Goal: Task Accomplishment & Management: Manage account settings

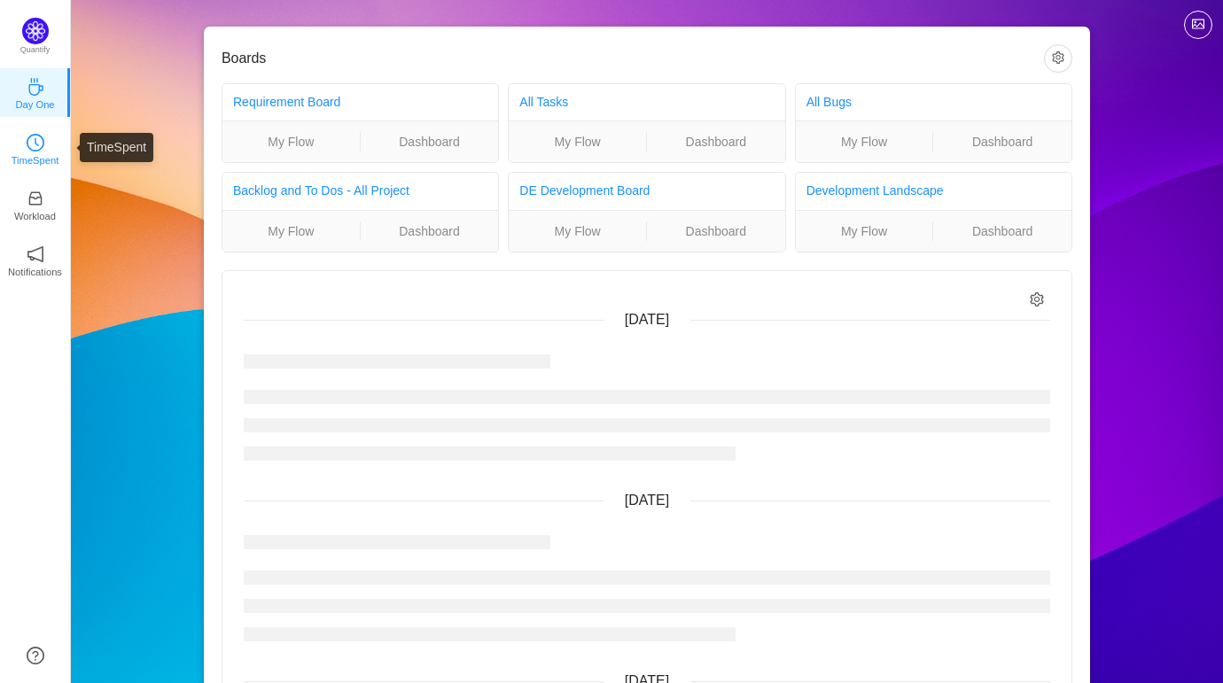
click at [30, 140] on icon "icon: clock-circle" at bounding box center [36, 143] width 18 height 18
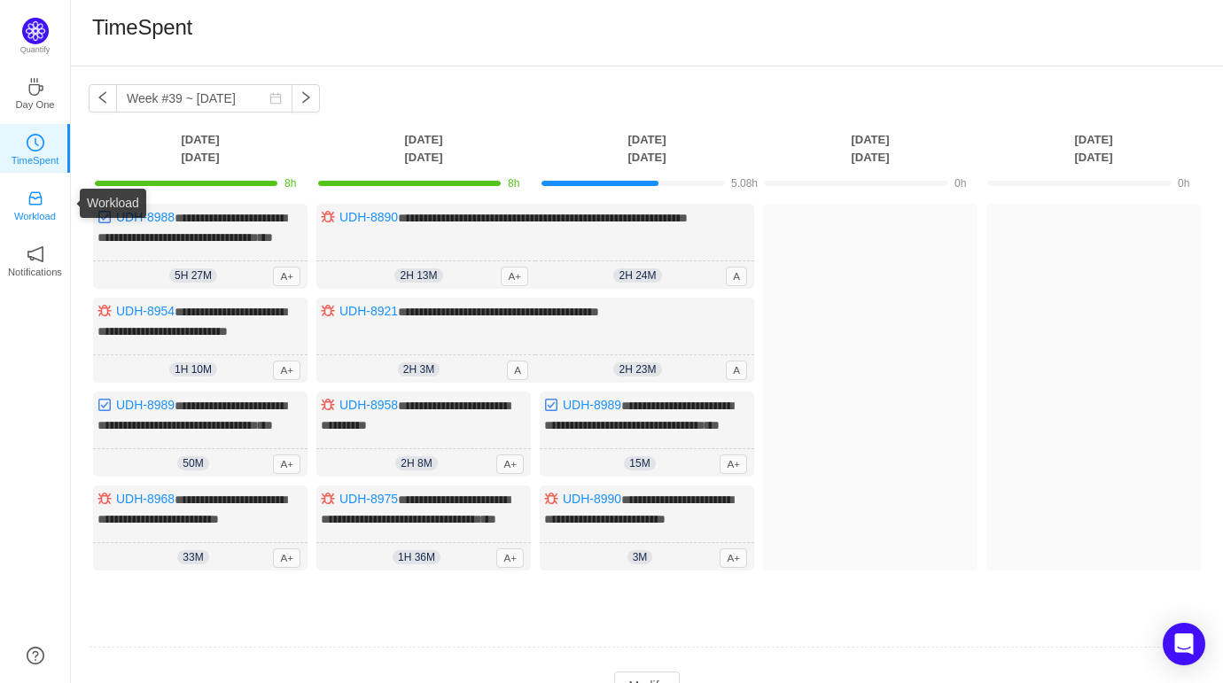
click at [29, 208] on p "Workload" at bounding box center [35, 216] width 42 height 16
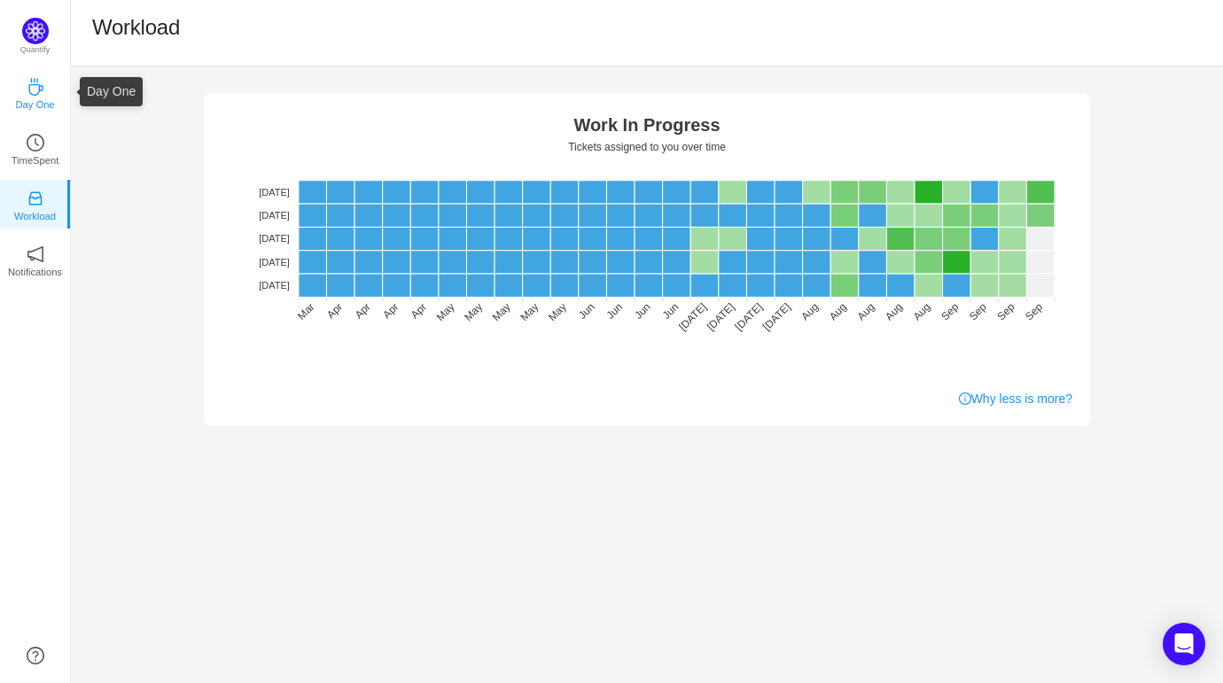
click at [36, 91] on icon "icon: coffee" at bounding box center [36, 87] width 18 height 18
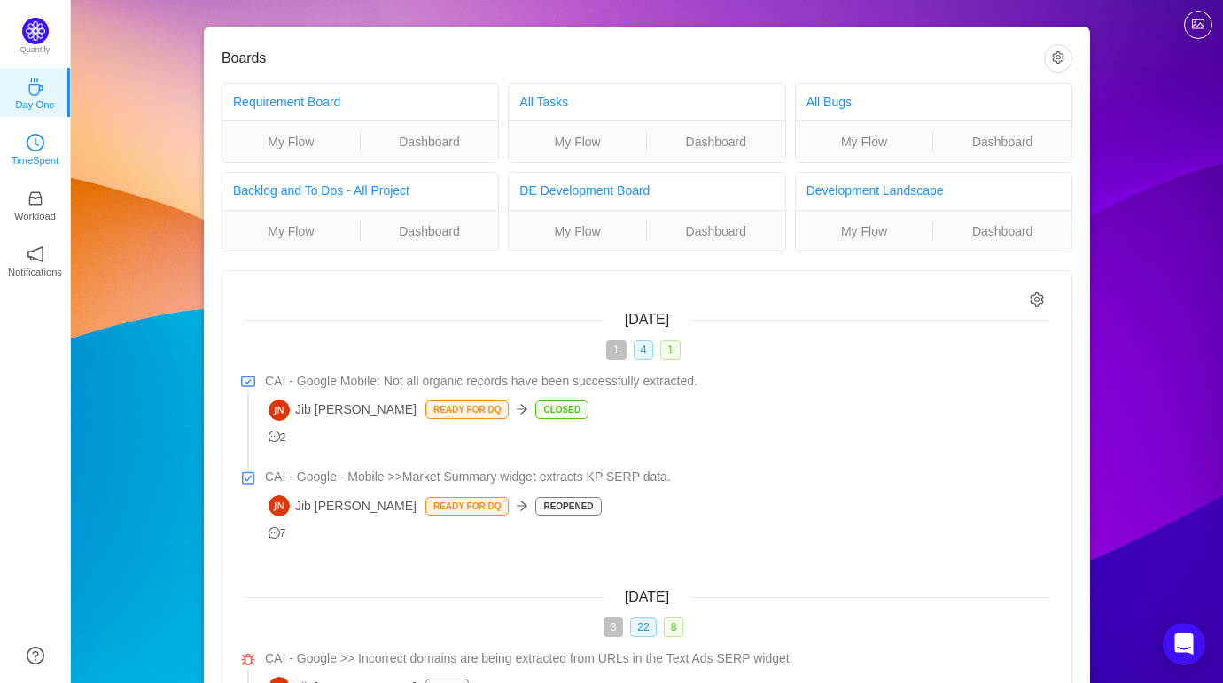
click at [36, 150] on icon "icon: clock-circle" at bounding box center [36, 143] width 18 height 18
click at [319, 103] on link "Requirement Board" at bounding box center [286, 102] width 107 height 14
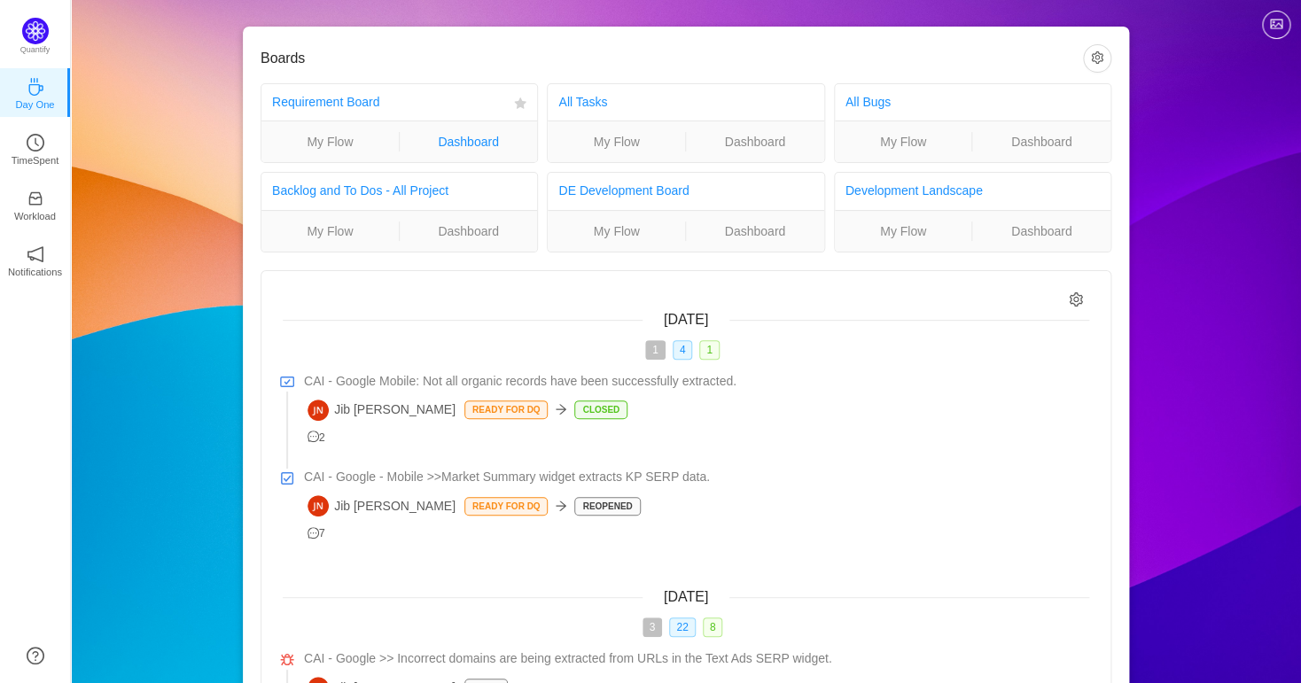
click at [462, 147] on link "Dashboard" at bounding box center [469, 141] width 138 height 19
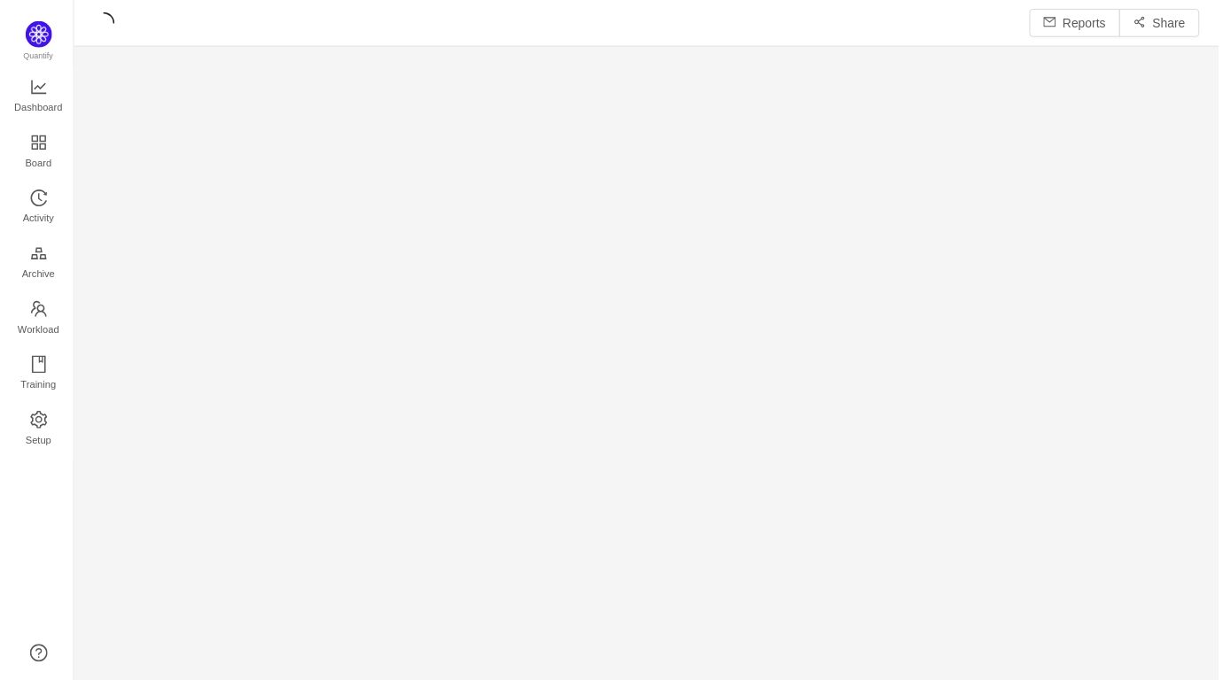
scroll to position [680, 1152]
click at [32, 147] on span "Board" at bounding box center [35, 163] width 27 height 35
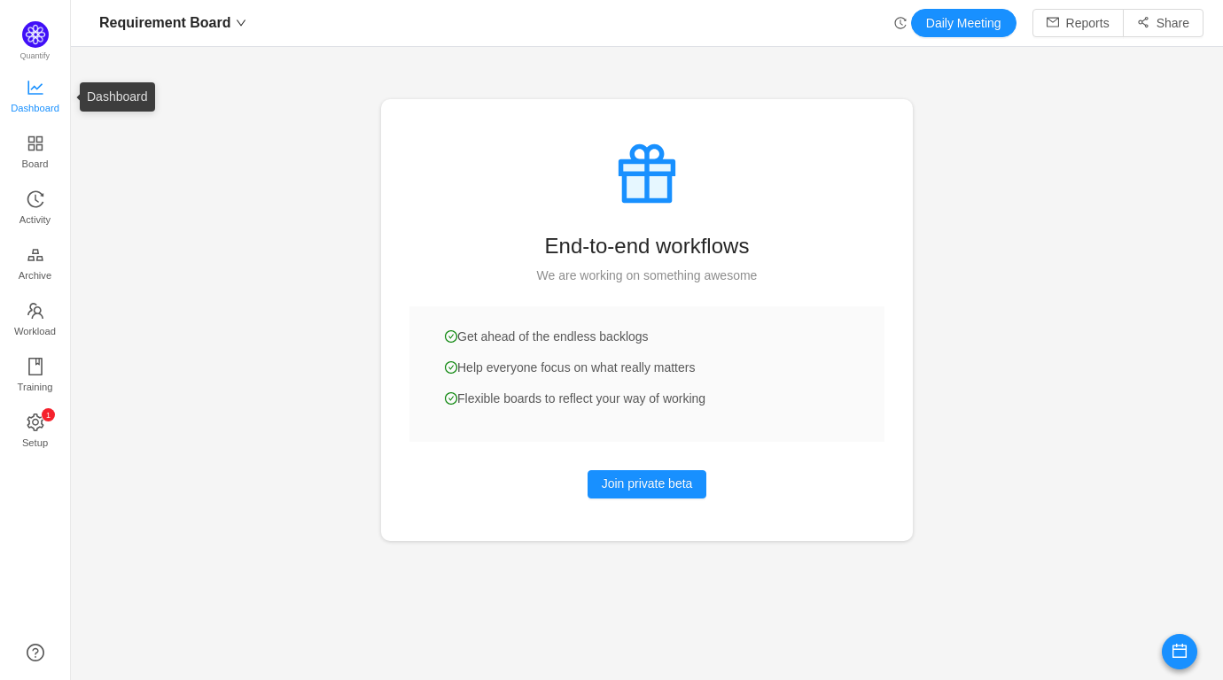
click at [36, 89] on icon "icon: line-chart" at bounding box center [34, 88] width 15 height 14
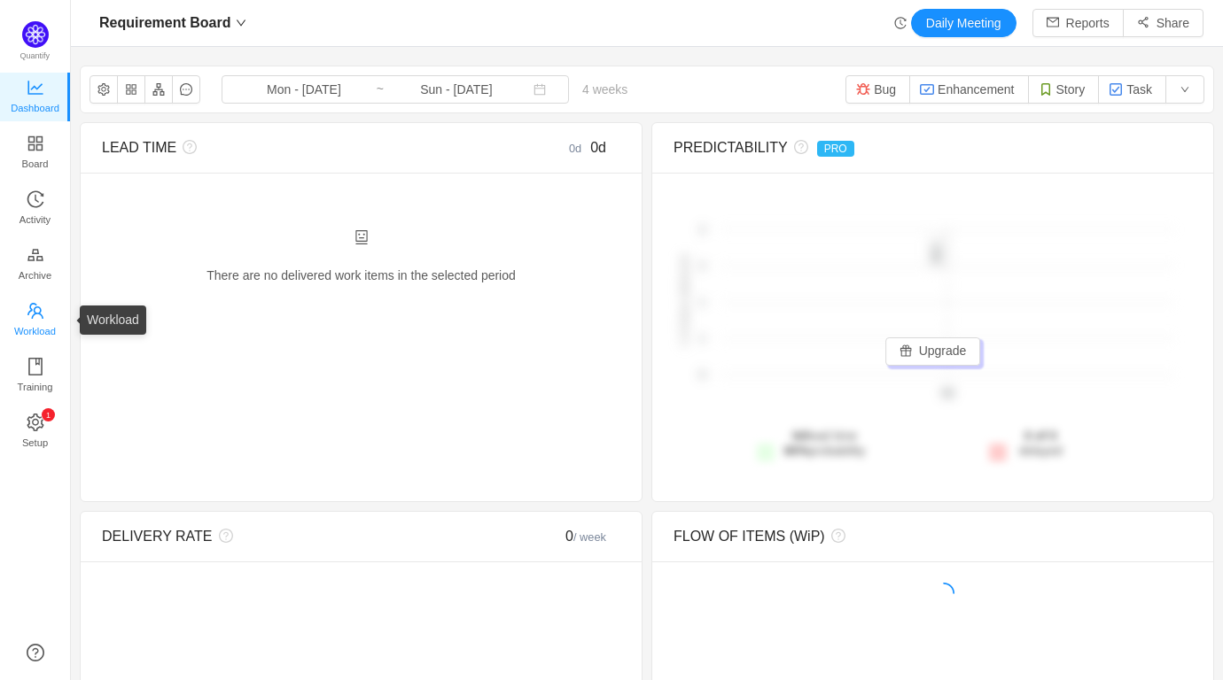
click at [30, 331] on span "Workload" at bounding box center [35, 331] width 42 height 35
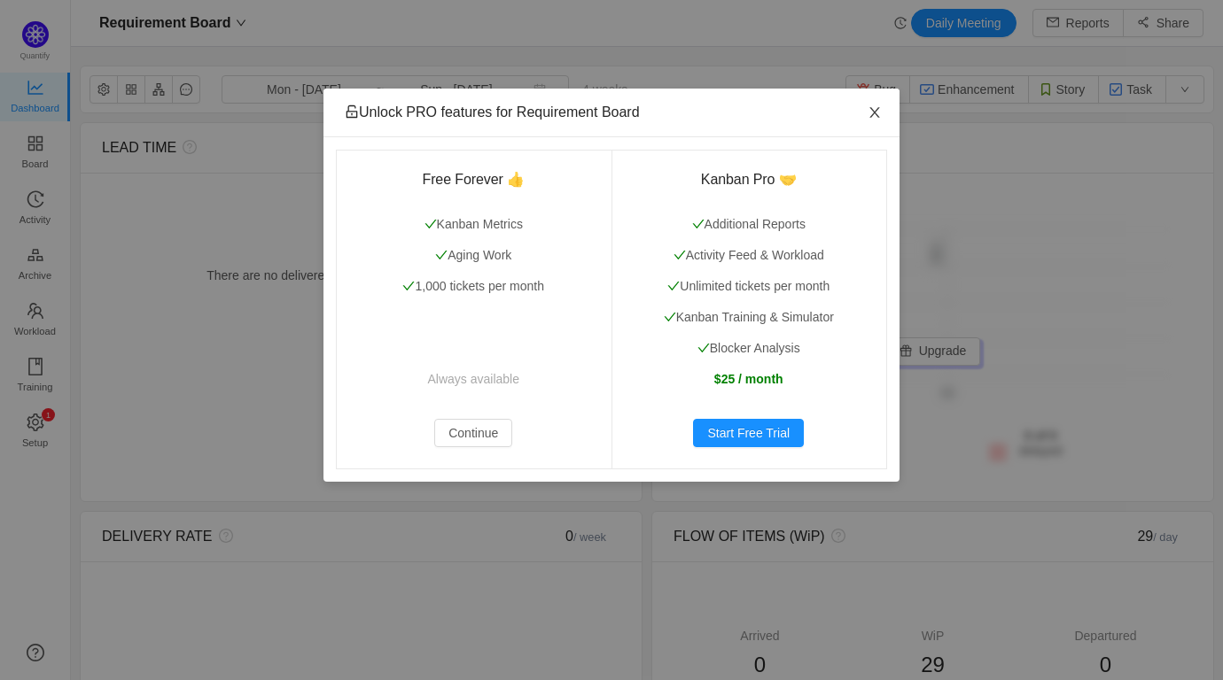
click at [871, 115] on icon "icon: close" at bounding box center [874, 112] width 14 height 14
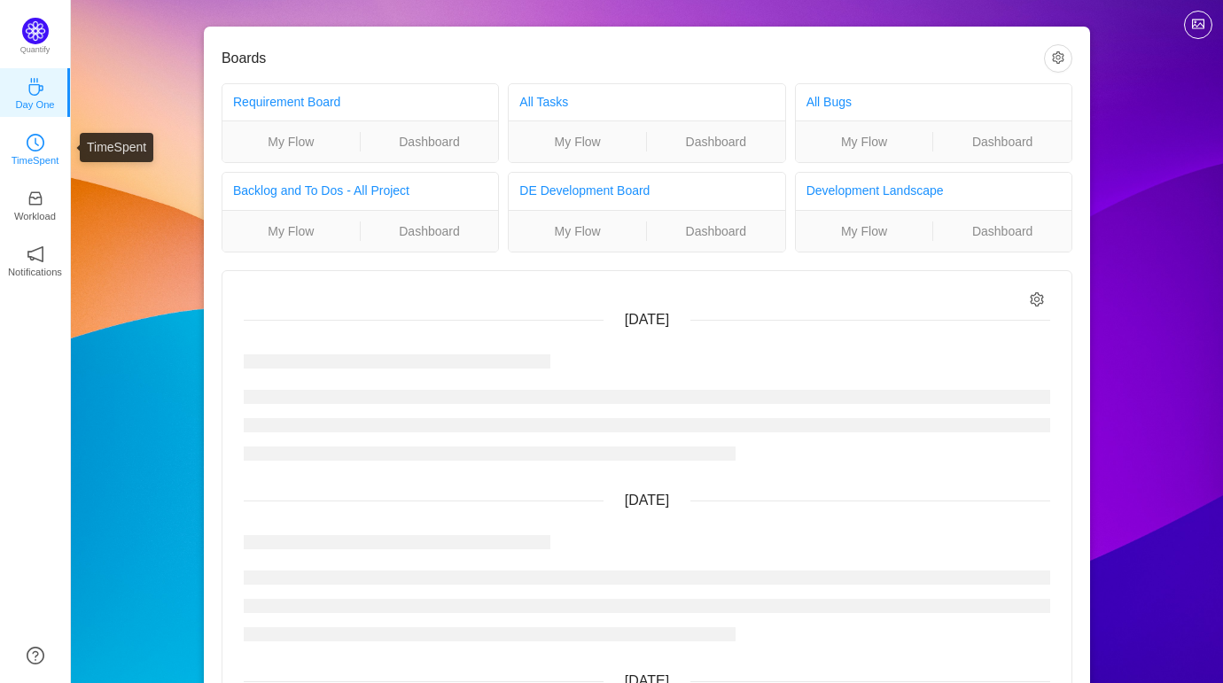
click at [44, 151] on link "TimeSpent" at bounding box center [36, 148] width 18 height 18
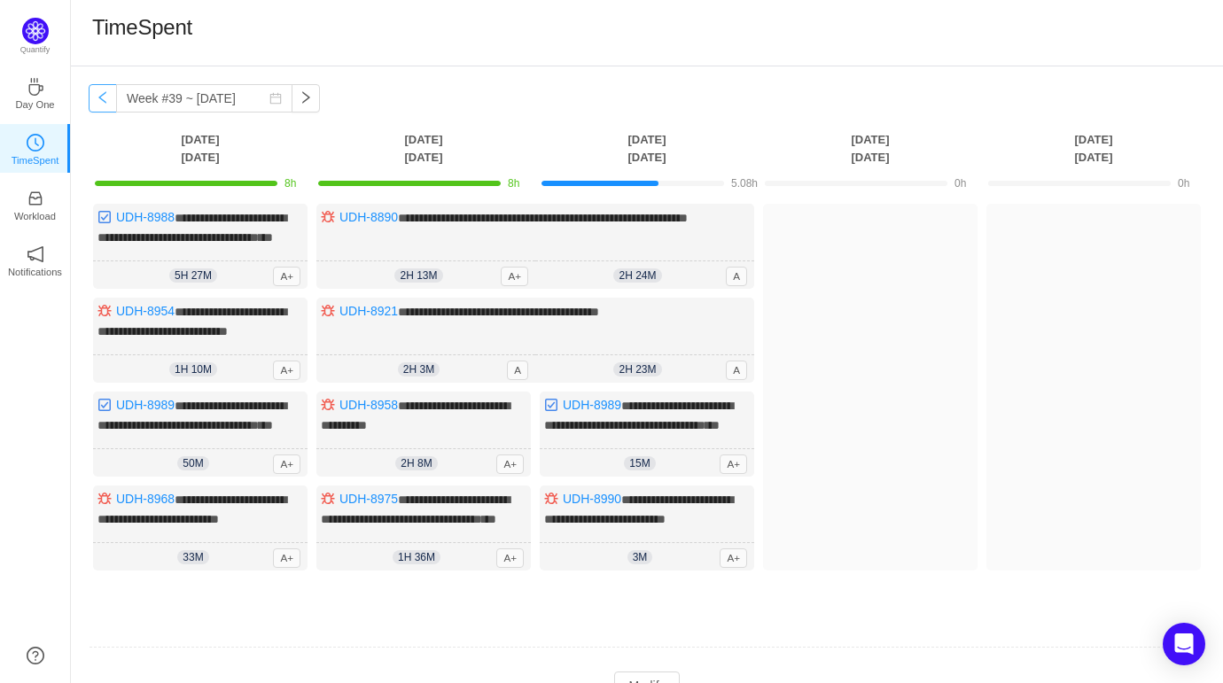
click at [101, 100] on button "button" at bounding box center [103, 98] width 28 height 28
type input "Week #38 ~ Sep 15"
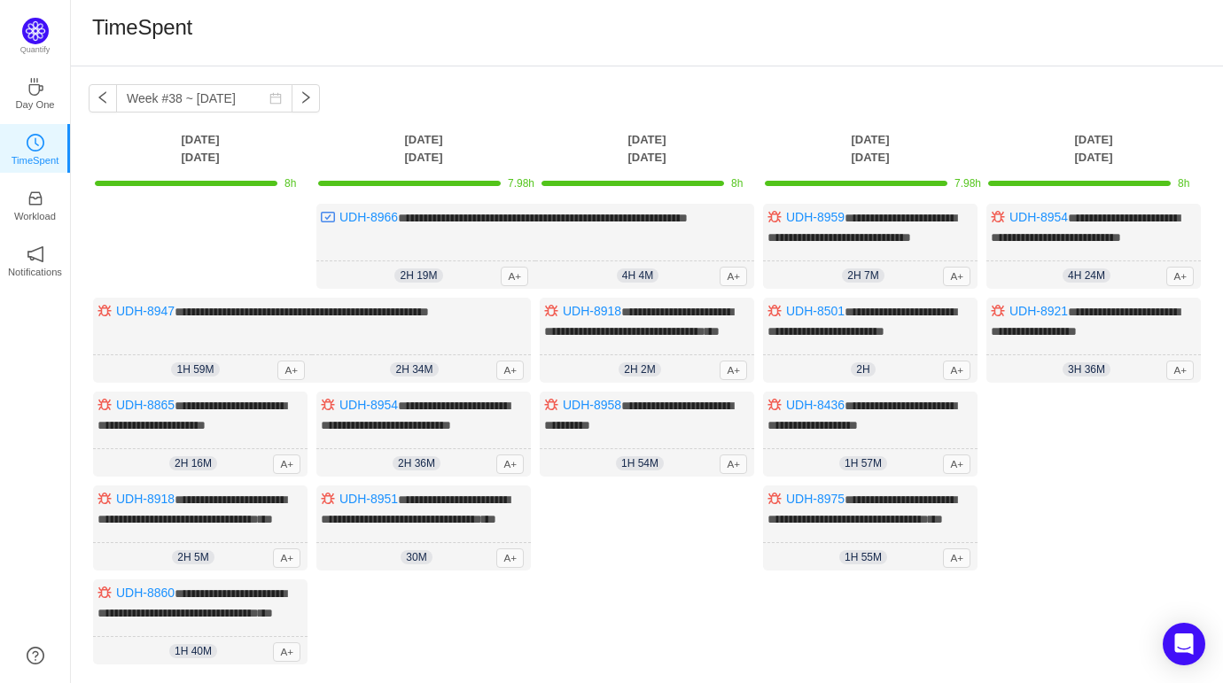
click at [412, 141] on th "Tuesday Sep 16" at bounding box center [423, 148] width 223 height 36
click at [30, 207] on icon "icon: inbox" at bounding box center [36, 199] width 18 height 18
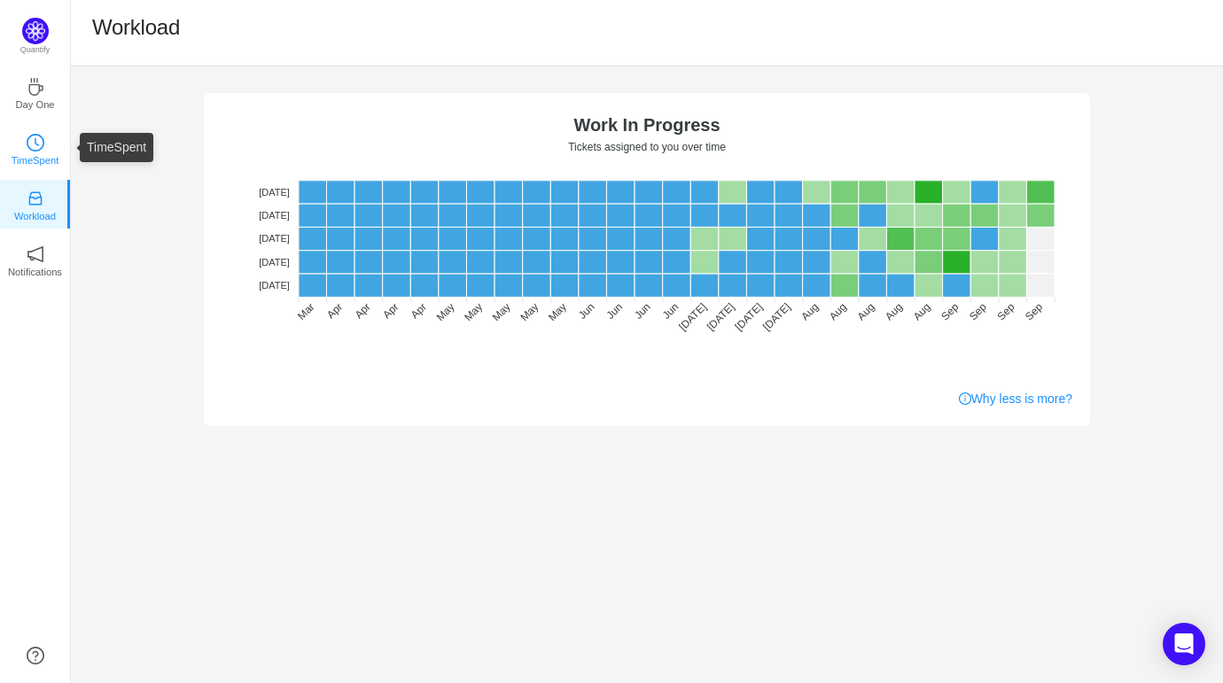
click at [39, 150] on icon "icon: clock-circle" at bounding box center [36, 143] width 18 height 18
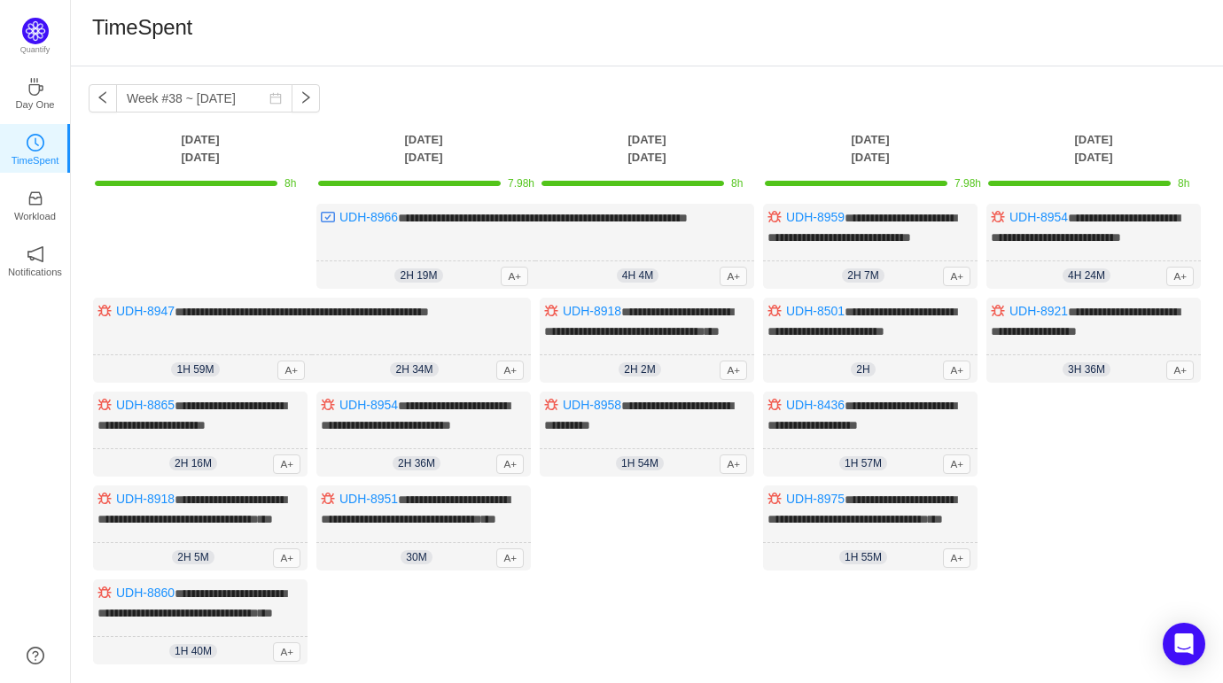
click at [424, 153] on th "Tuesday Sep 16" at bounding box center [423, 148] width 223 height 36
